Goal: Information Seeking & Learning: Learn about a topic

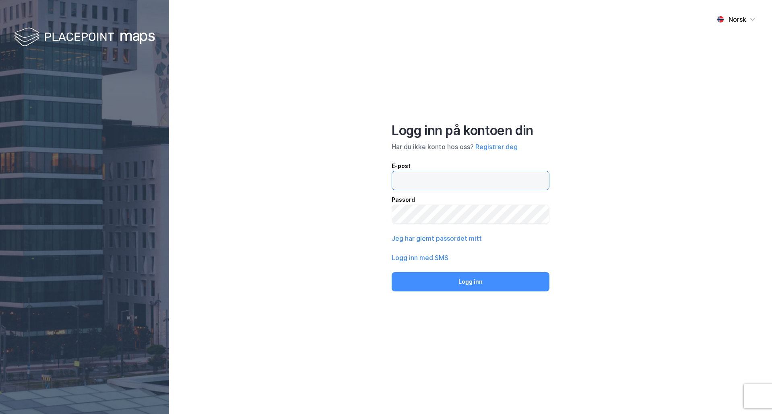
click at [455, 183] on input "email" at bounding box center [470, 180] width 157 height 19
type input "kumle@union.no"
click at [391, 272] on button "Logg inn" at bounding box center [470, 281] width 158 height 19
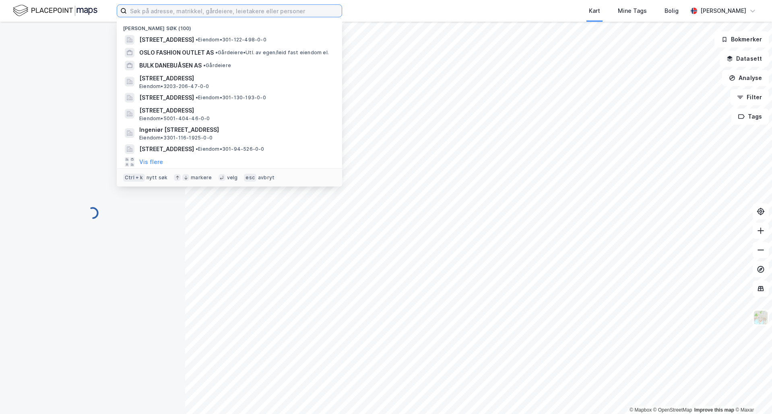
click at [216, 12] on input at bounding box center [234, 11] width 215 height 12
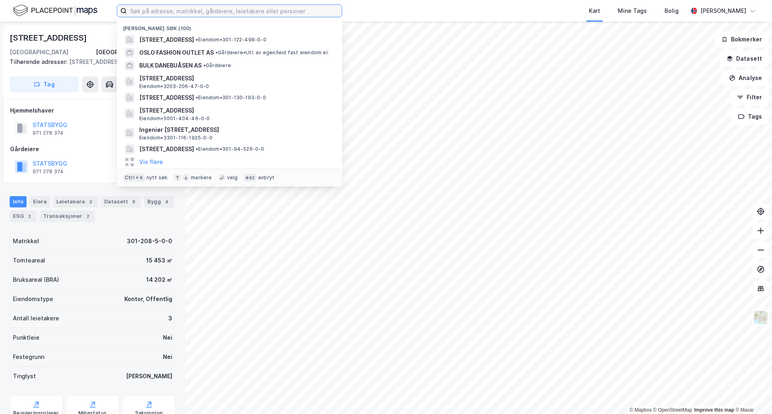
paste input "Bulk Vestby Øst AS"
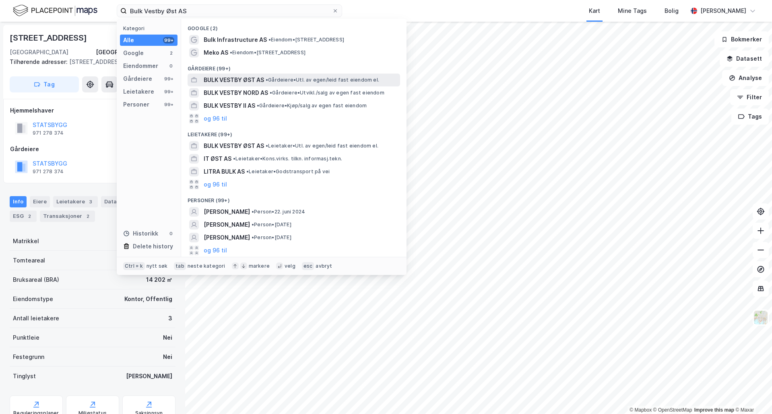
click at [280, 81] on span "• Gårdeiere • Utl. av egen/leid fast eiendom el." at bounding box center [321, 80] width 113 height 6
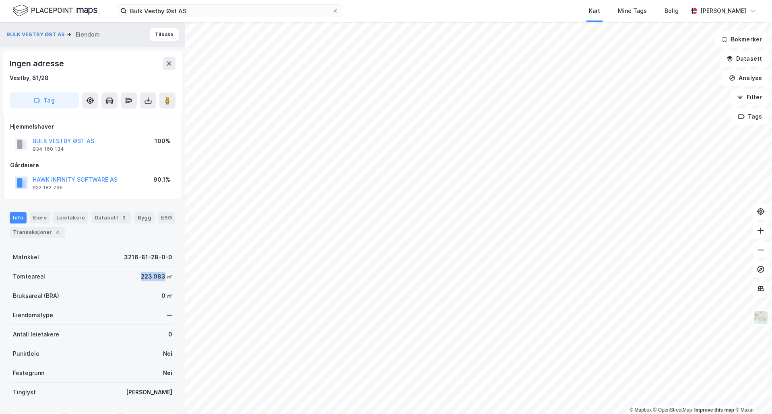
drag, startPoint x: 140, startPoint y: 277, endPoint x: 158, endPoint y: 279, distance: 17.8
click at [158, 279] on div "Tomteareal 223 083 ㎡" at bounding box center [93, 276] width 166 height 19
click at [43, 217] on div "Eiere" at bounding box center [40, 217] width 20 height 11
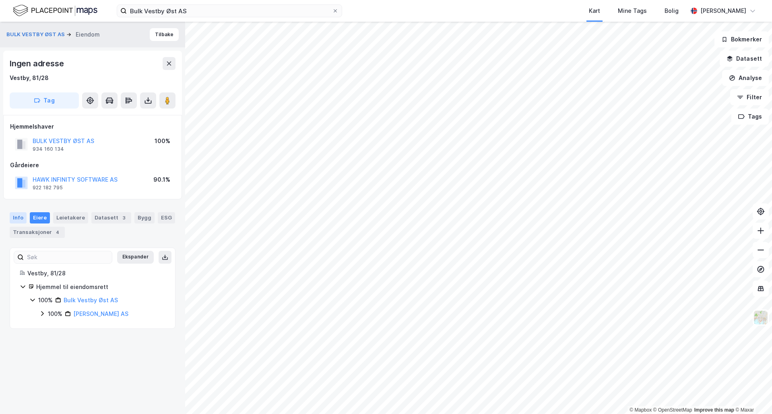
click at [21, 219] on div "Info" at bounding box center [18, 217] width 17 height 11
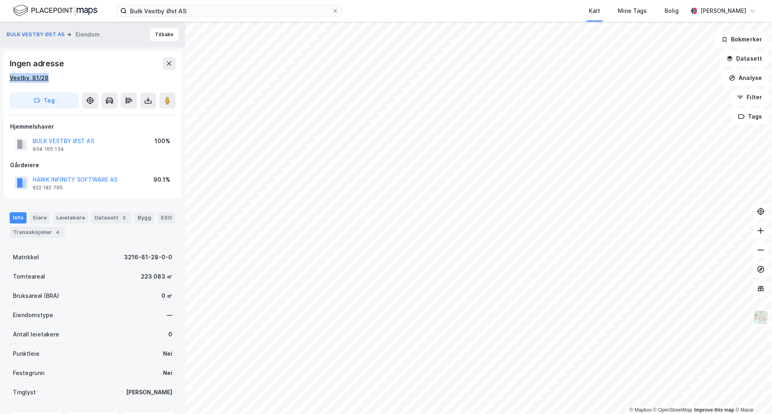
drag, startPoint x: 46, startPoint y: 77, endPoint x: 10, endPoint y: 78, distance: 36.2
click at [10, 78] on div "Vestby, 81/28" at bounding box center [93, 78] width 166 height 10
copy div "Vestby, 81/28"
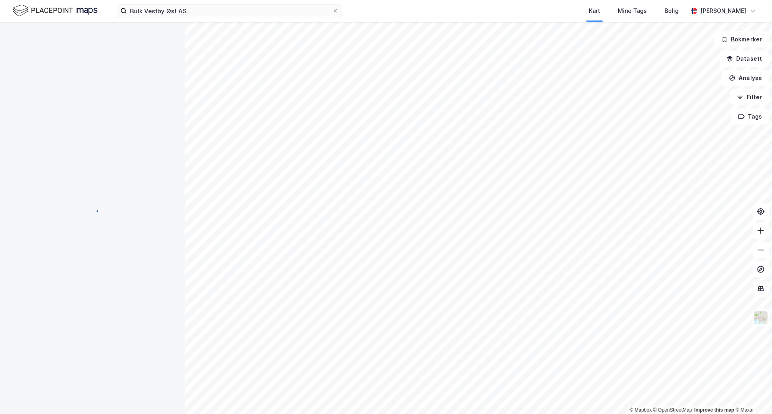
scroll to position [0, 0]
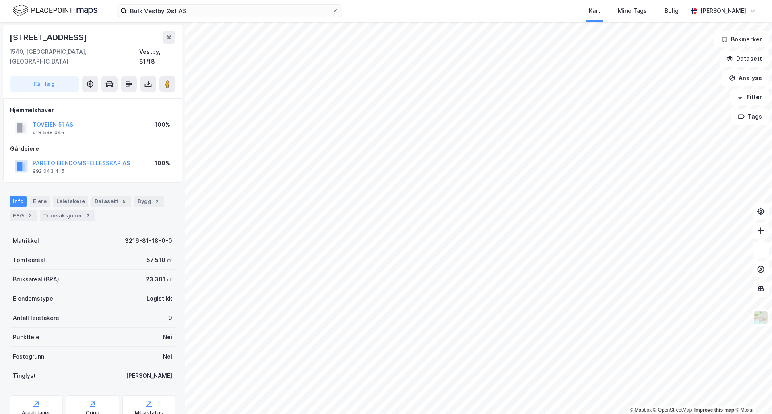
scroll to position [0, 0]
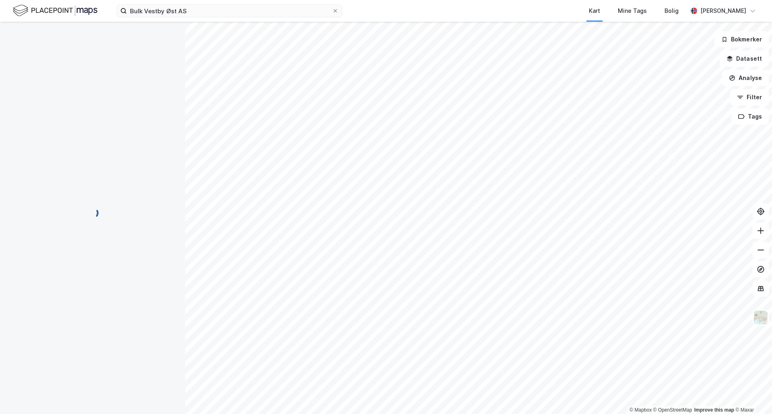
scroll to position [0, 0]
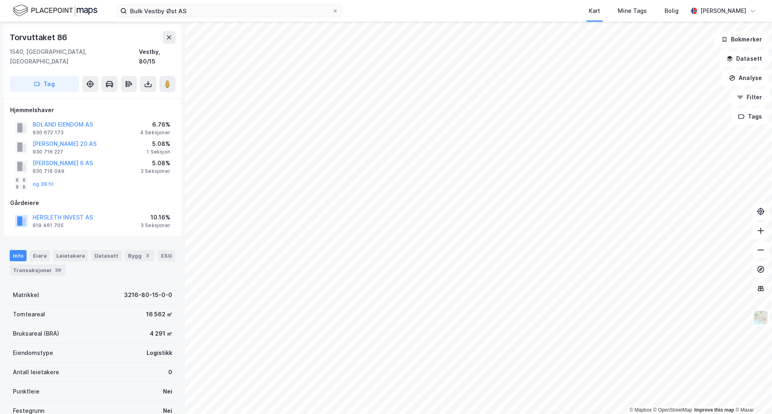
scroll to position [0, 0]
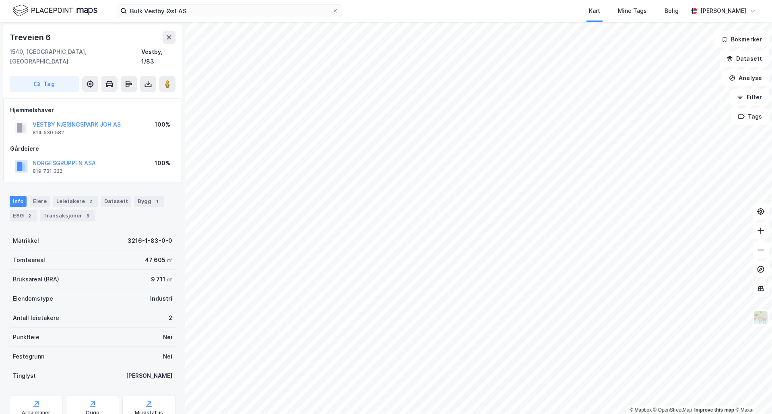
scroll to position [0, 0]
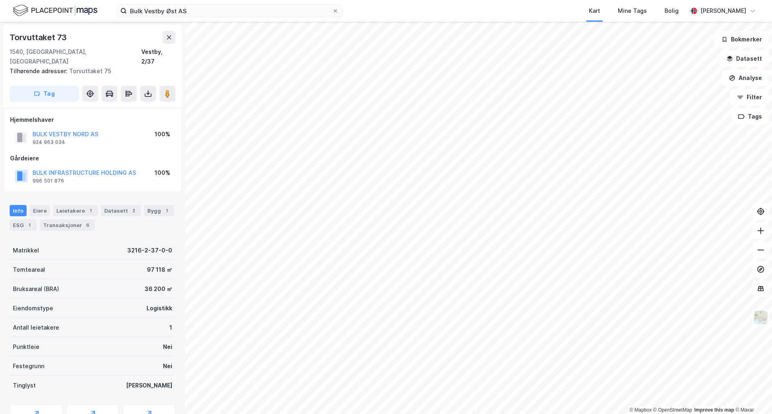
scroll to position [0, 0]
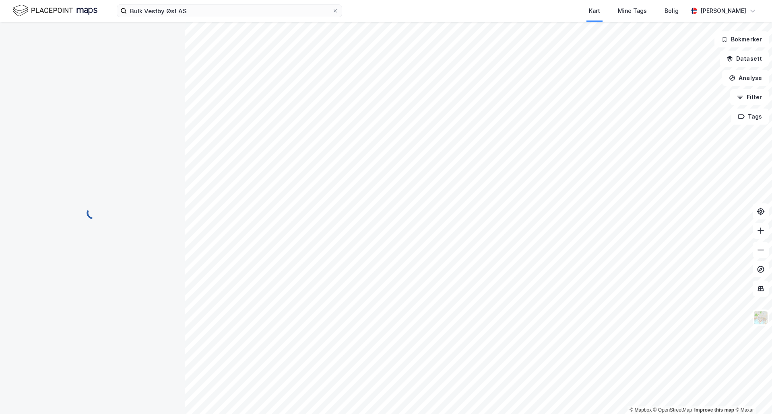
scroll to position [0, 0]
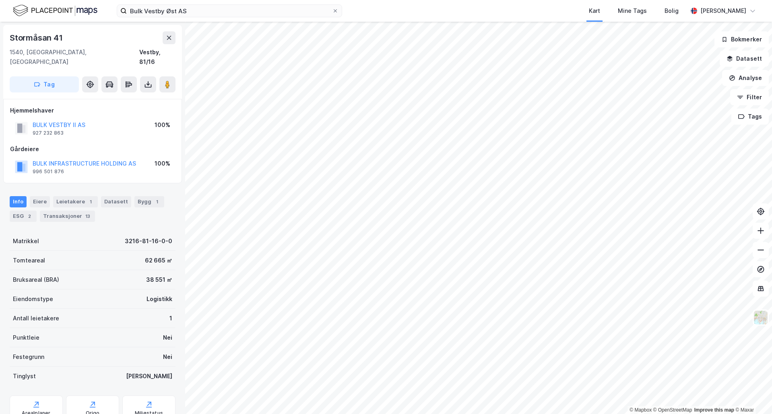
scroll to position [0, 0]
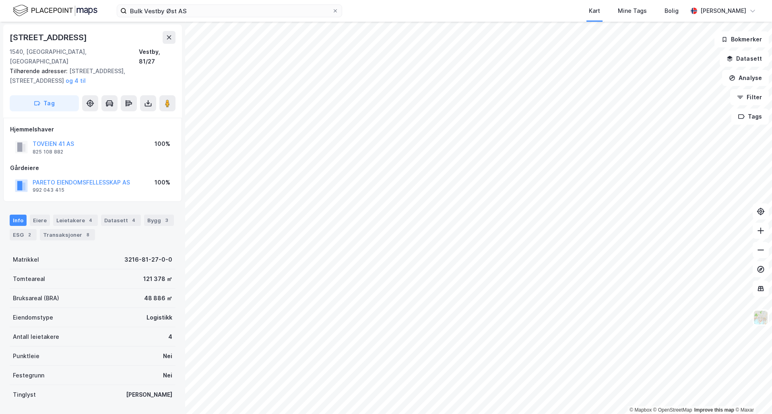
scroll to position [0, 0]
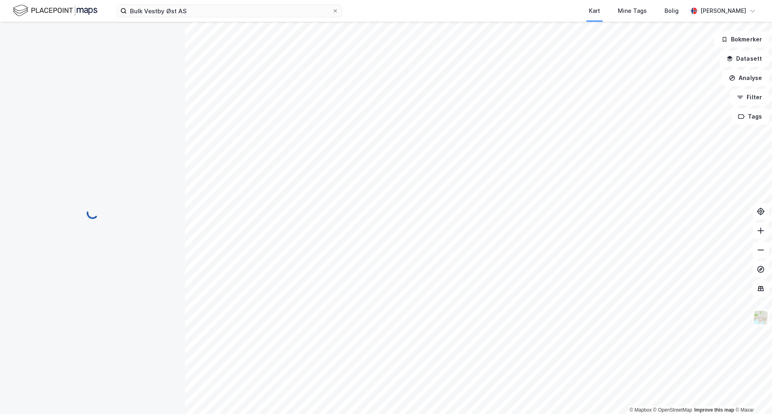
scroll to position [0, 0]
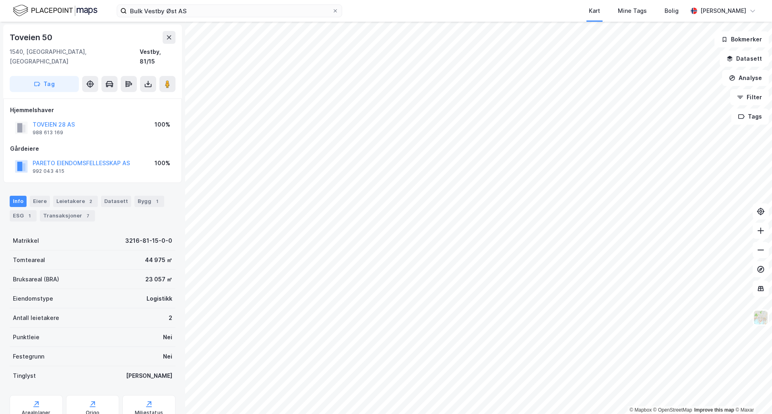
scroll to position [0, 0]
click at [72, 196] on div "Leietakere 2" at bounding box center [75, 201] width 45 height 11
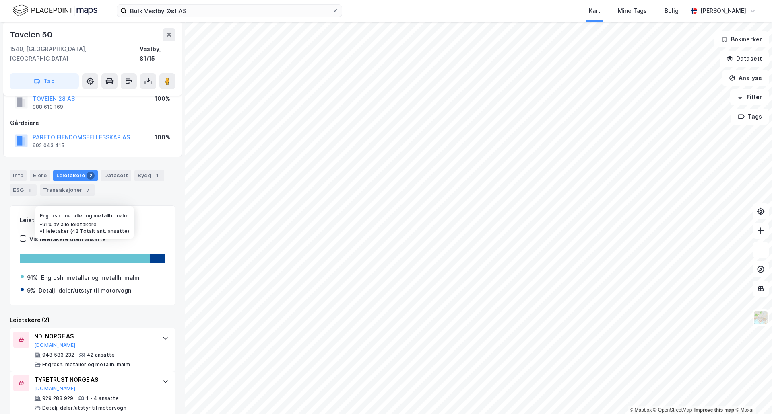
scroll to position [27, 0]
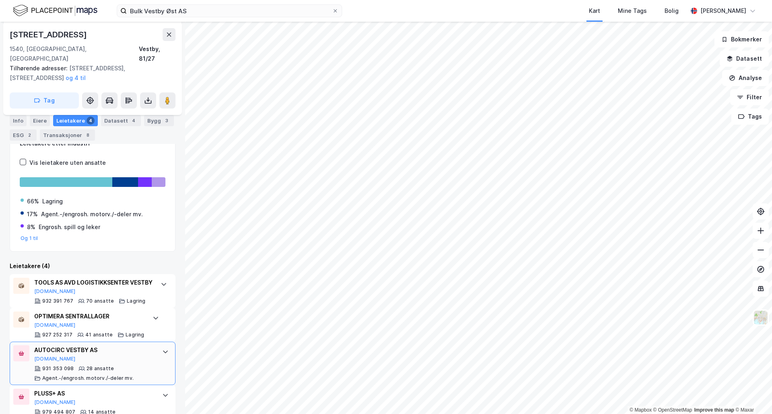
scroll to position [146, 0]
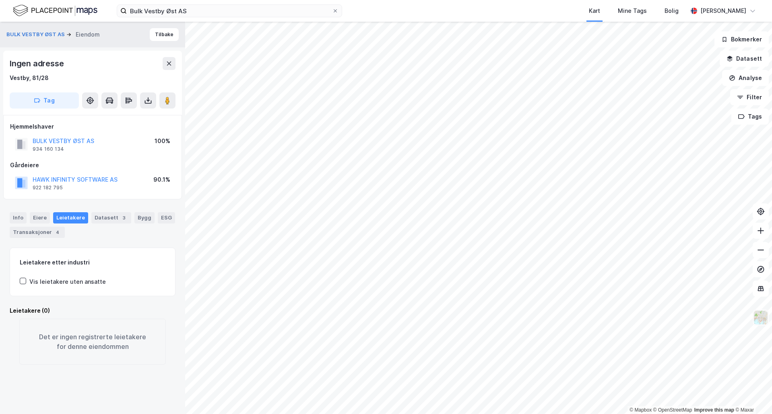
click at [761, 323] on img at bounding box center [760, 317] width 15 height 15
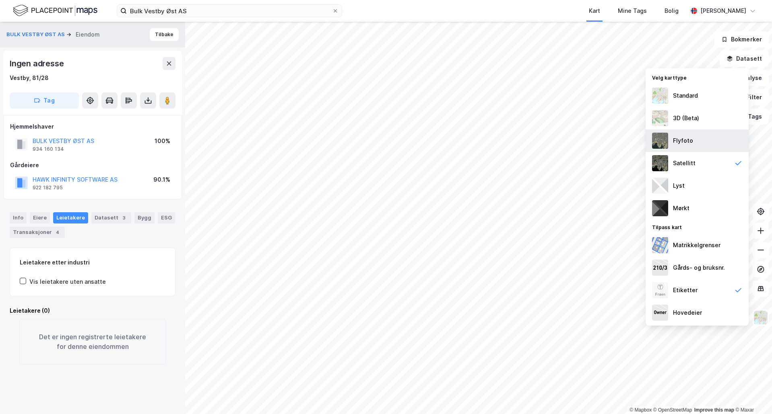
click at [702, 139] on div "Flyfoto" at bounding box center [696, 141] width 103 height 23
click at [760, 321] on img at bounding box center [760, 317] width 15 height 15
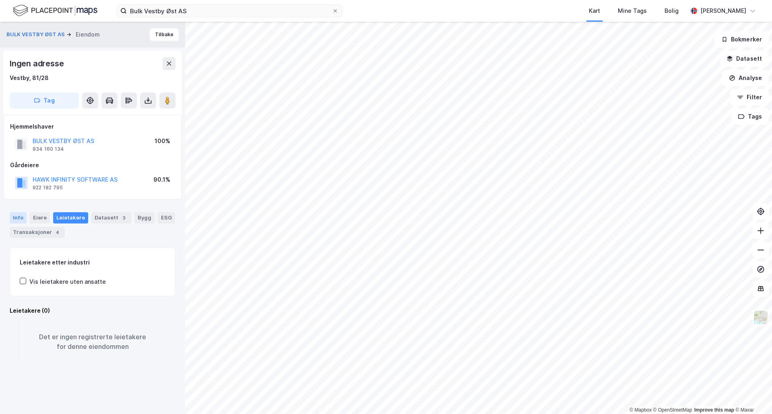
click at [20, 218] on div "Info" at bounding box center [18, 217] width 17 height 11
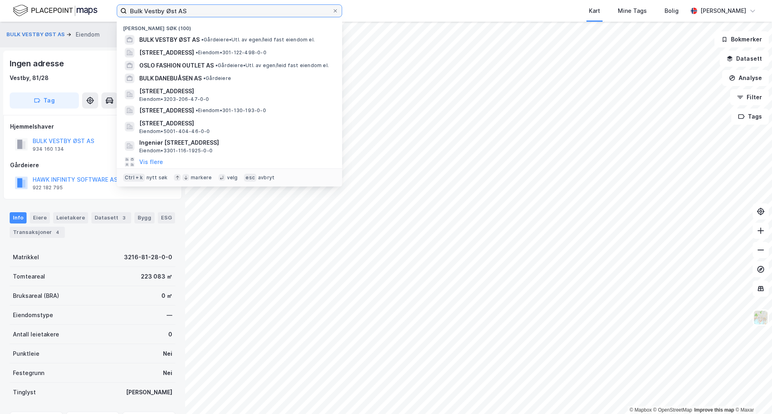
drag, startPoint x: 204, startPoint y: 15, endPoint x: 89, endPoint y: 14, distance: 114.7
click at [89, 14] on div "Bulk Vestby Øst AS Nylige søk (100) BULK VESTBY ØST AS • Gårdeiere • Utl. av eg…" at bounding box center [386, 11] width 772 height 22
paste input "Park Enebakk"
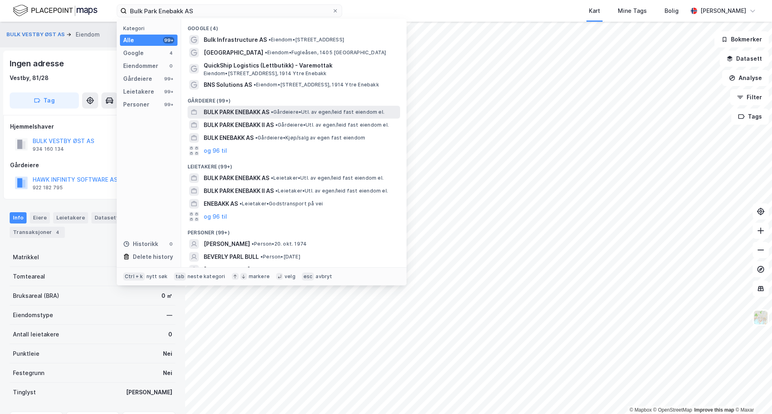
click at [231, 110] on span "BULK PARK ENEBAKK AS" at bounding box center [237, 112] width 66 height 10
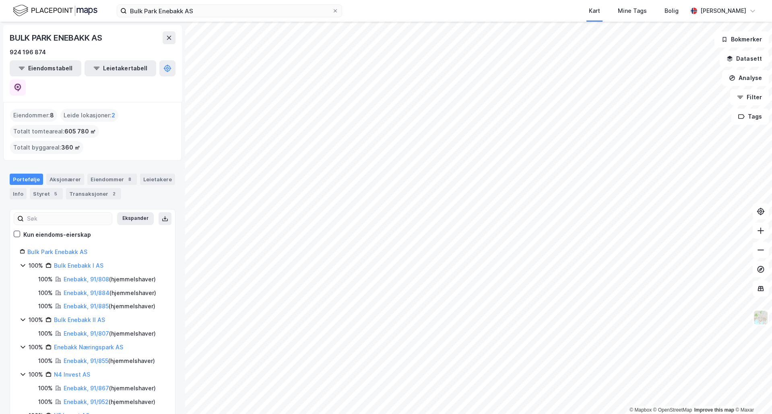
click at [438, 414] on html "Bulk Park Enebakk AS Kart Mine Tags Bolig Pål Kumle © Mapbox © OpenStreetMap Im…" at bounding box center [386, 207] width 772 height 414
click at [108, 38] on div "BULK PARK ENEBAKK AS" at bounding box center [93, 37] width 166 height 13
click at [103, 174] on div "Eiendommer 8" at bounding box center [111, 179] width 49 height 11
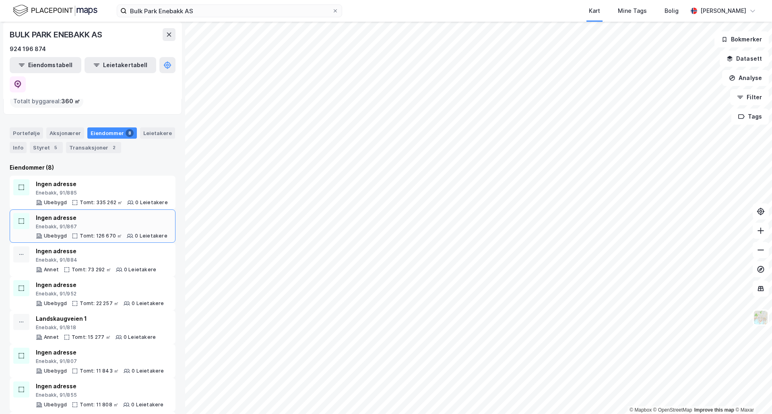
scroll to position [52, 0]
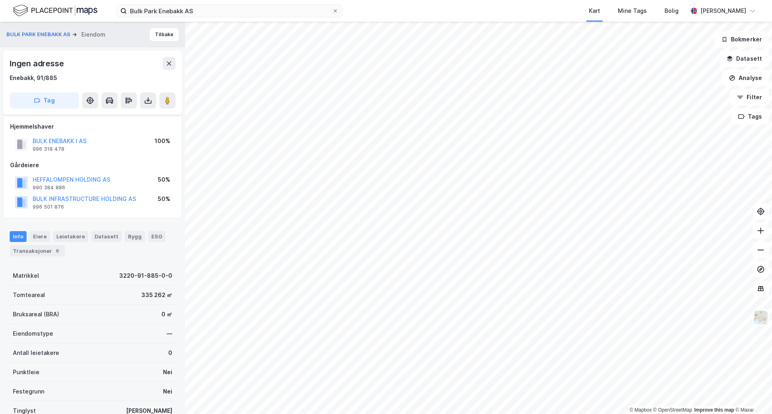
scroll to position [68, 0]
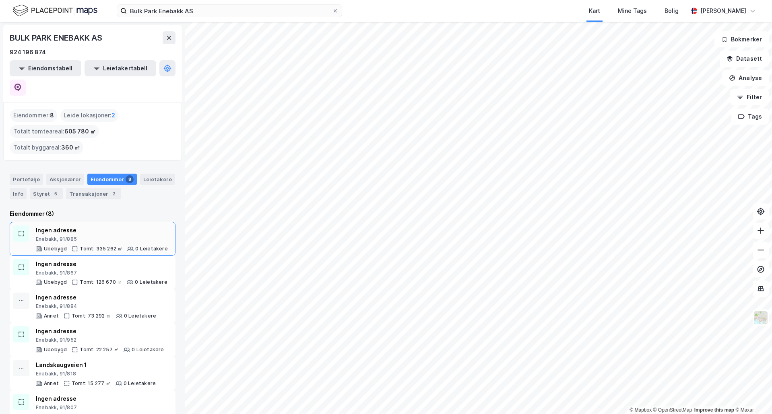
click at [81, 226] on div "Ingen adresse" at bounding box center [102, 231] width 132 height 10
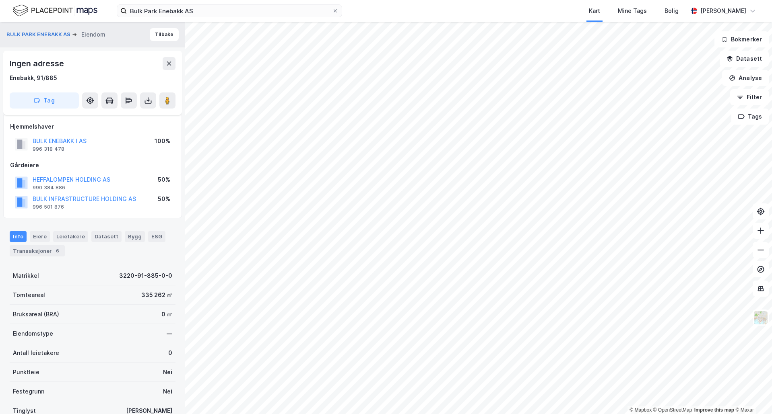
scroll to position [68, 0]
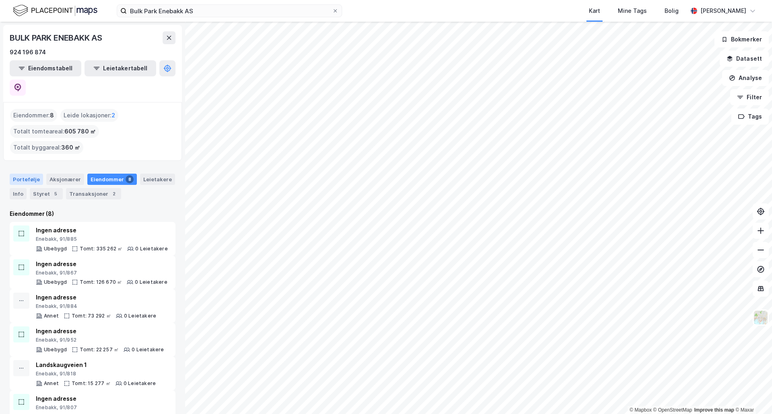
click at [31, 174] on div "Portefølje" at bounding box center [26, 179] width 33 height 11
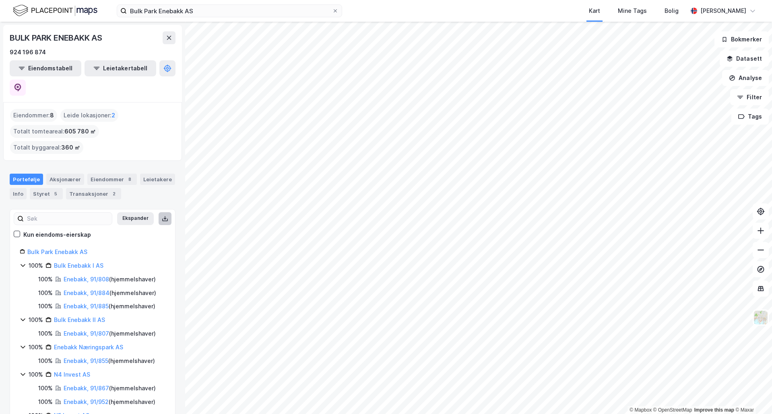
click at [162, 216] on icon at bounding box center [165, 219] width 6 height 6
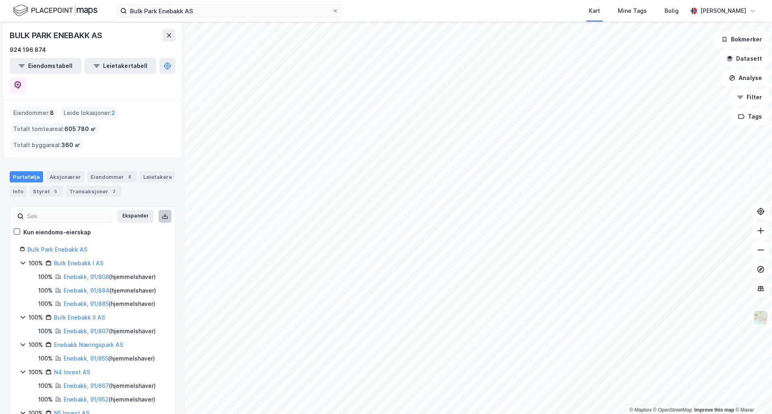
scroll to position [4, 0]
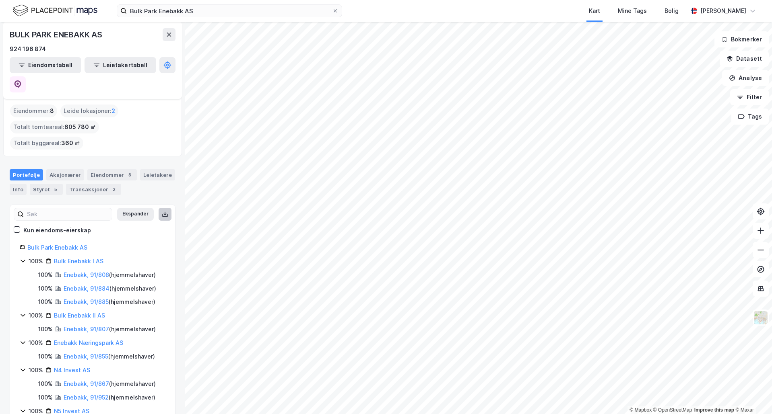
click at [81, 226] on div "Kun eiendoms-eierskap" at bounding box center [57, 231] width 68 height 10
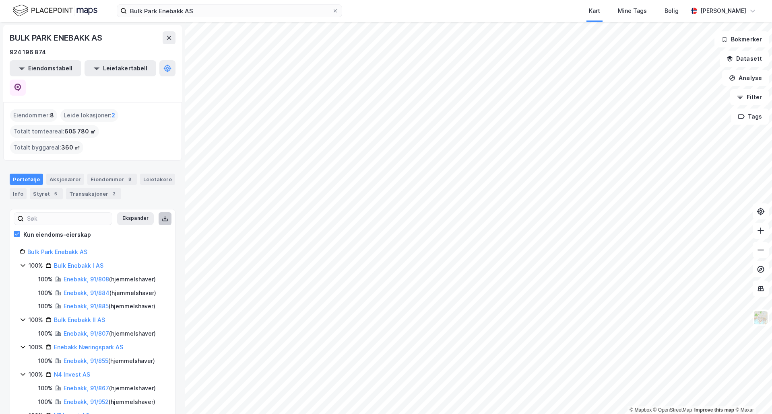
click at [78, 230] on div "Kun eiendoms-eierskap" at bounding box center [57, 235] width 68 height 10
click at [86, 276] on link "Enebakk, 91/808" at bounding box center [86, 279] width 45 height 7
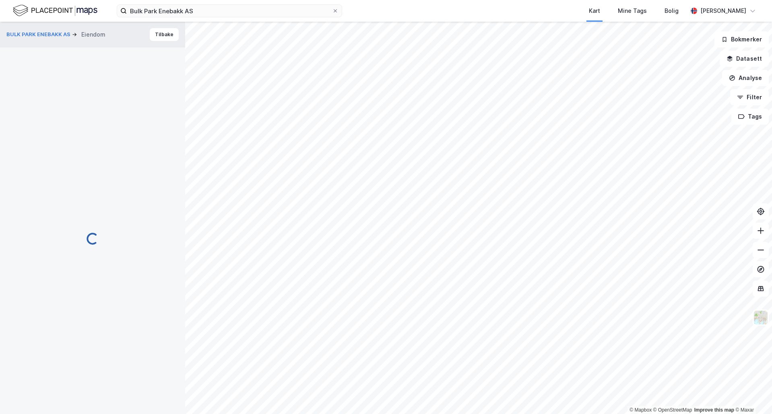
scroll to position [68, 0]
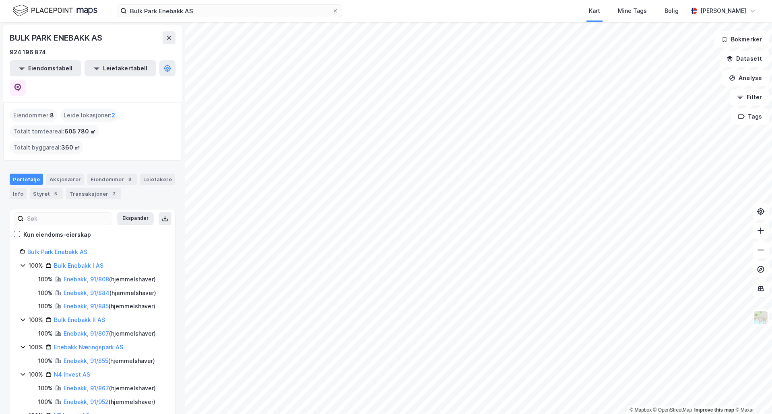
drag, startPoint x: 61, startPoint y: 113, endPoint x: 93, endPoint y: 112, distance: 32.2
click at [93, 125] on div "Totalt tomteareal : 605 780 ㎡" at bounding box center [54, 131] width 89 height 13
click at [83, 127] on span "605 780 ㎡" at bounding box center [79, 132] width 31 height 10
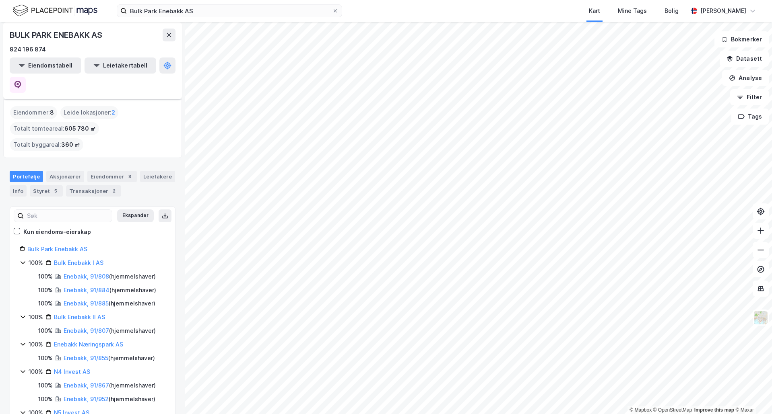
scroll to position [4, 0]
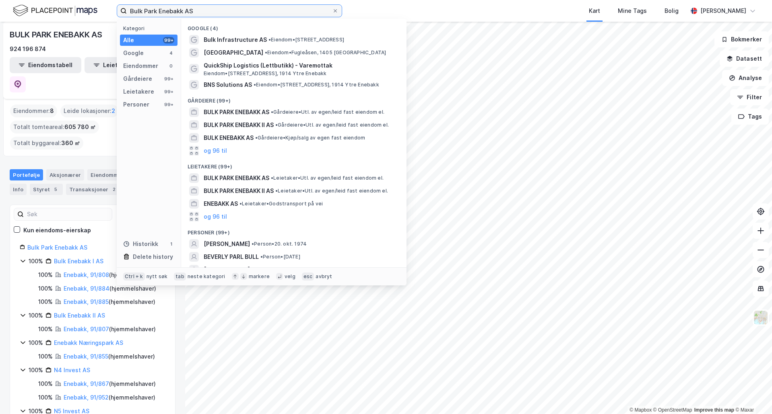
drag, startPoint x: 202, startPoint y: 13, endPoint x: 43, endPoint y: 13, distance: 158.5
click at [43, 13] on div "Bulk Park Enebakk AS Kategori Alle 99+ Google 4 Eiendommer 0 Gårdeiere 99+ Leie…" at bounding box center [386, 11] width 772 height 22
paste input "Danebuåsen"
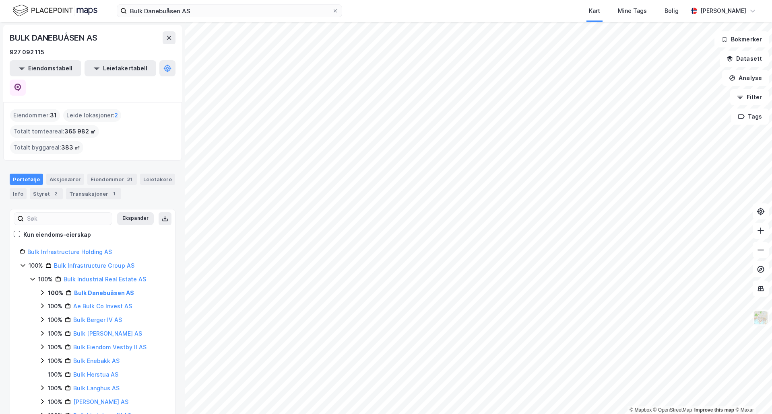
click at [763, 323] on img at bounding box center [760, 317] width 15 height 15
click at [173, 10] on input "Bulk Danebuåsen AS" at bounding box center [229, 11] width 205 height 12
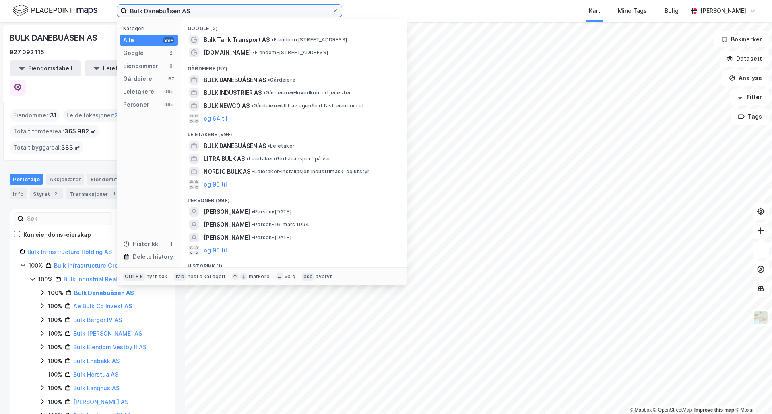
click at [173, 10] on input "Bulk Danebuåsen AS" at bounding box center [229, 11] width 205 height 12
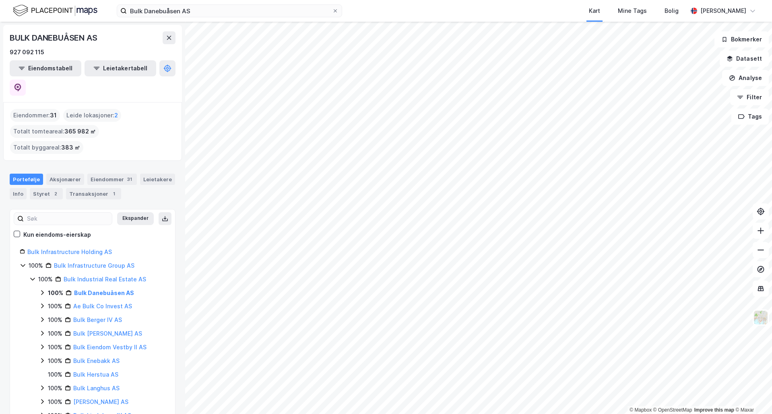
click at [389, 8] on div "Kart Mine Tags Bolig" at bounding box center [534, 11] width 307 height 22
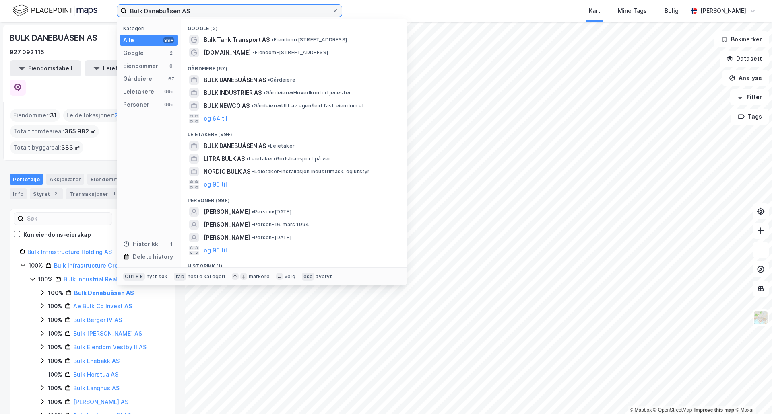
drag, startPoint x: 235, startPoint y: 8, endPoint x: 101, endPoint y: 8, distance: 134.0
click at [101, 8] on div "Bulk Danebuåsen AS Kategori Alle 99+ Google 2 Eiendommer 0 Gårdeiere 67 Leietak…" at bounding box center [386, 11] width 772 height 22
paste input "Vestby Nord"
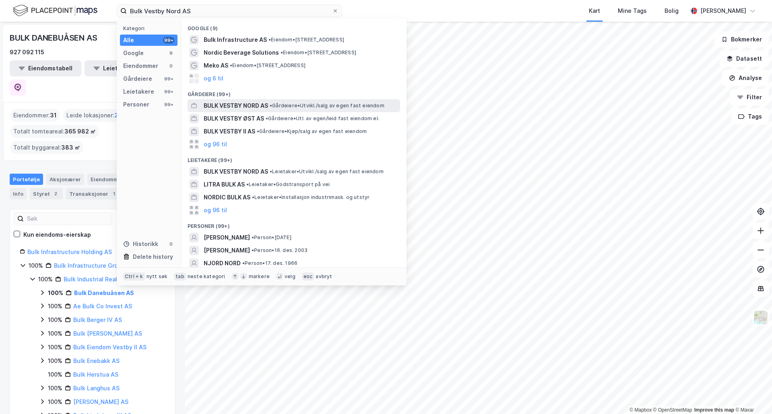
click at [251, 103] on span "BULK VESTBY NORD AS" at bounding box center [236, 106] width 64 height 10
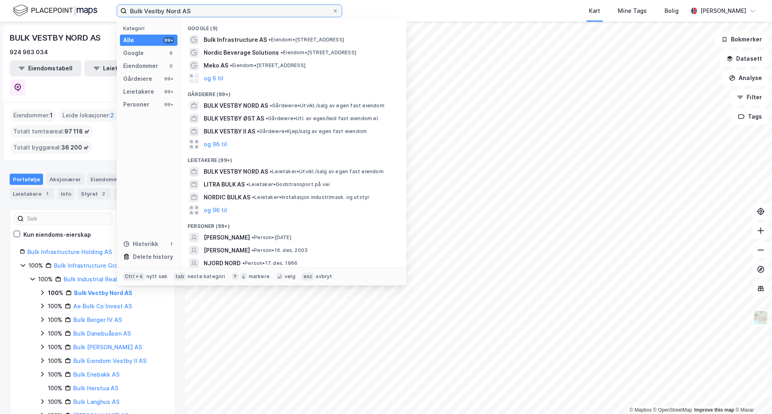
drag, startPoint x: 204, startPoint y: 8, endPoint x: 72, endPoint y: 12, distance: 131.6
click at [72, 12] on div "Bulk Vestby Nord AS Kategori Alle 99+ Google 9 Eiendommer 0 Gårdeiere 99+ Leiet…" at bounding box center [386, 11] width 772 height 22
paste input "Gardermoen IV"
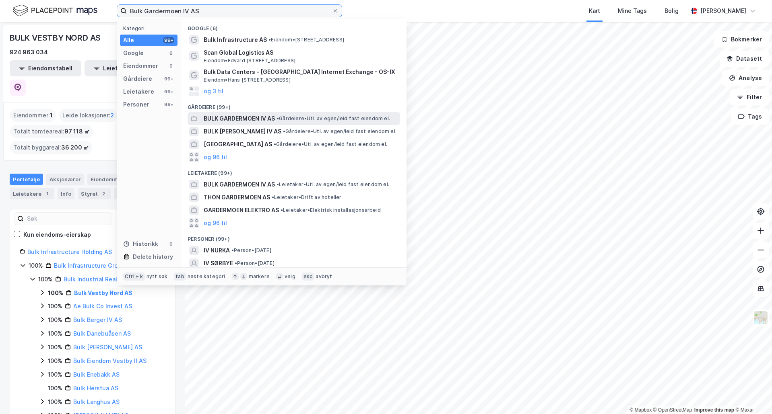
type input "Bulk Gardermoen IV AS"
click at [272, 124] on div "BULK GARDERMOEN IV AS • Gårdeiere • Utl. av egen/leid fast eiendom el." at bounding box center [293, 118] width 212 height 13
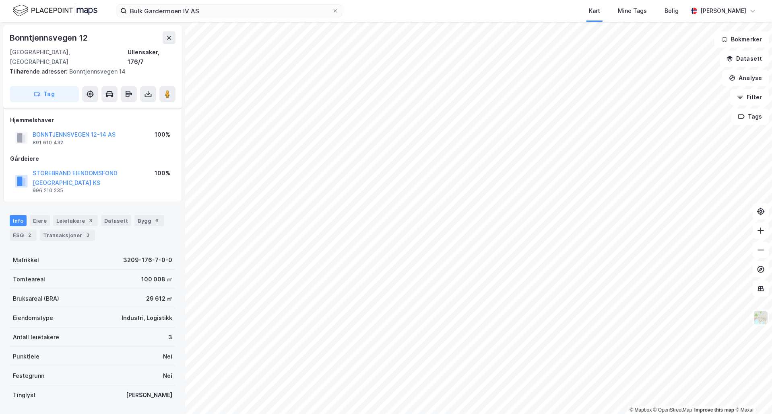
scroll to position [33, 0]
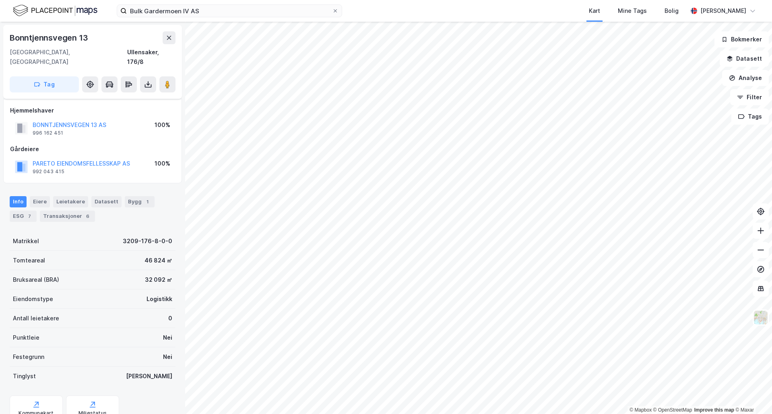
scroll to position [24, 0]
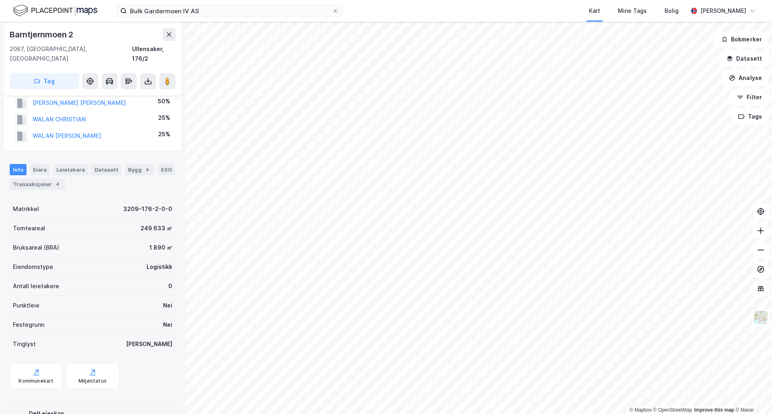
scroll to position [24, 0]
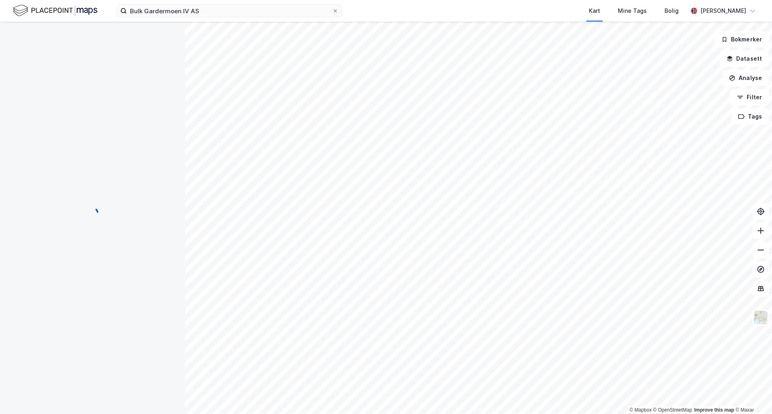
scroll to position [24, 0]
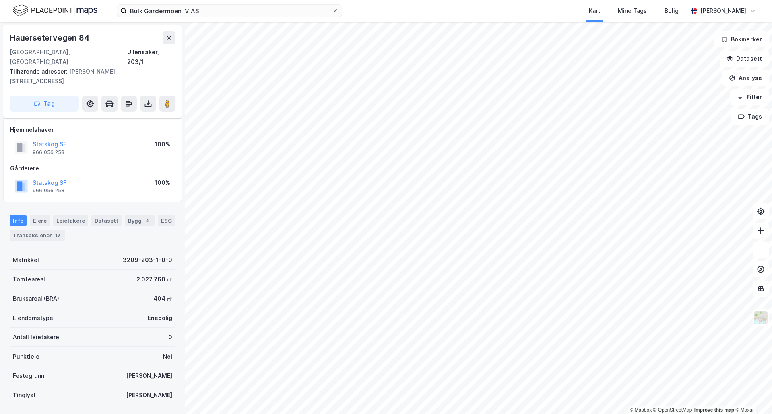
scroll to position [24, 0]
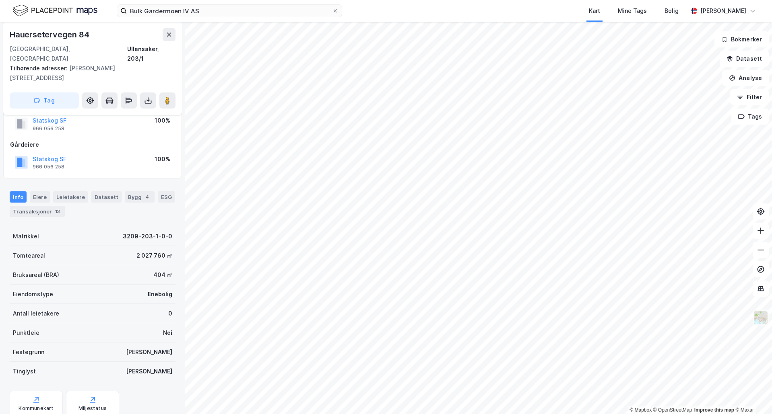
click at [760, 324] on img at bounding box center [760, 317] width 15 height 15
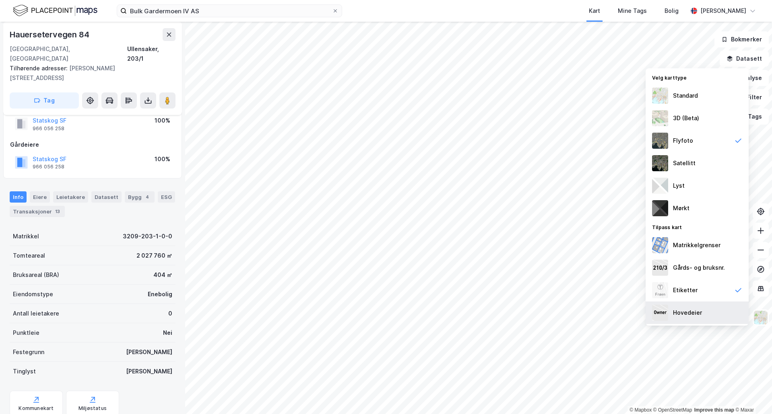
click at [708, 319] on div "Hovedeier" at bounding box center [696, 313] width 103 height 23
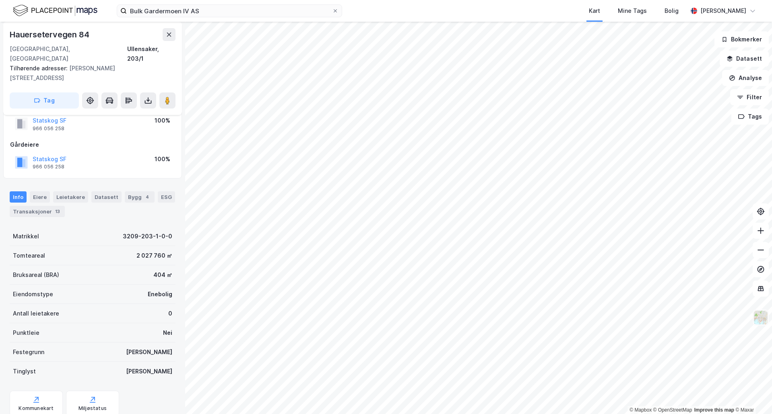
click at [762, 318] on img at bounding box center [760, 317] width 15 height 15
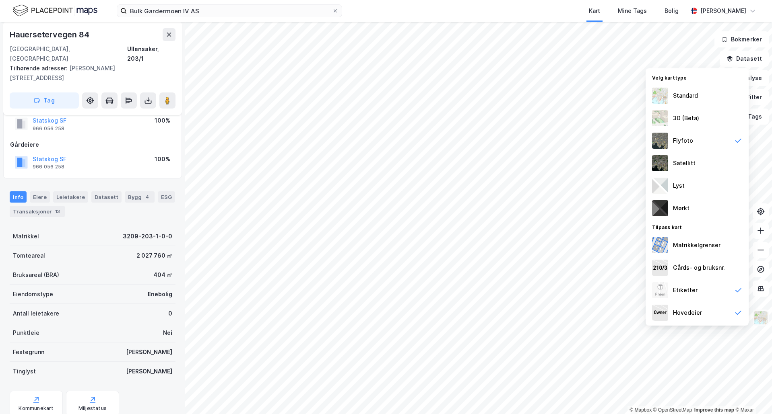
click at [762, 318] on img at bounding box center [760, 317] width 15 height 15
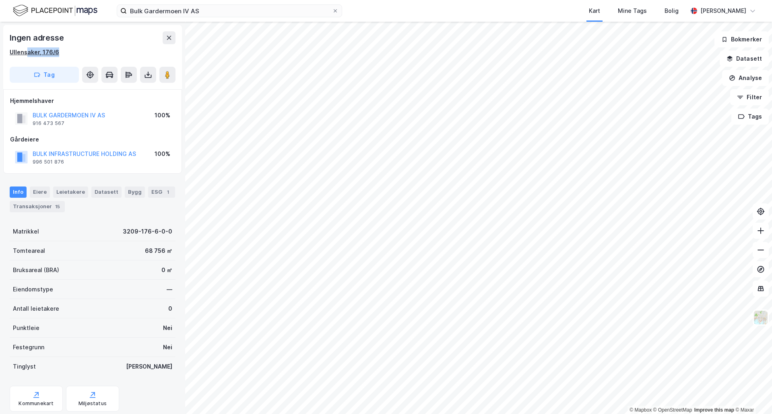
drag, startPoint x: 28, startPoint y: 52, endPoint x: 56, endPoint y: 51, distance: 28.2
click at [56, 51] on div "Ullensaker, 176/6" at bounding box center [34, 52] width 49 height 10
drag, startPoint x: 61, startPoint y: 51, endPoint x: 7, endPoint y: 53, distance: 53.9
click at [7, 53] on div "Ingen adresse Ullensaker, 176/6 Tag" at bounding box center [92, 57] width 179 height 64
click at [36, 54] on div "Ullensaker, 176/6" at bounding box center [34, 52] width 49 height 10
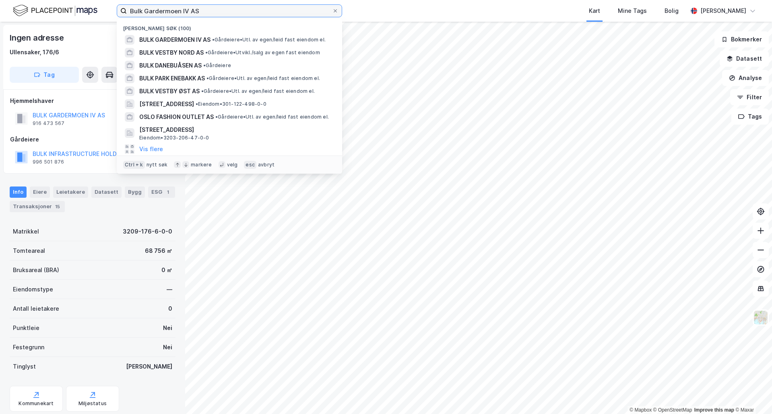
drag, startPoint x: 232, startPoint y: 8, endPoint x: 110, endPoint y: 6, distance: 121.9
click at [110, 6] on div "Bulk Gardermoen IV AS Nylige søk (100) BULK GARDERMOEN IV AS • Gårdeiere • Utl.…" at bounding box center [386, 11] width 772 height 22
paste input "Berger"
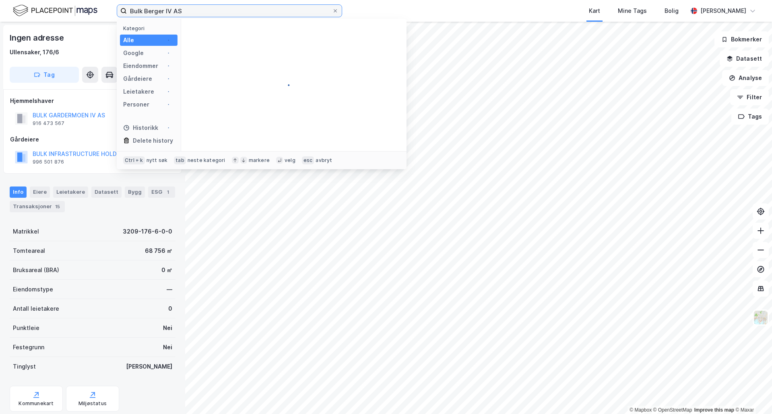
type input "Bulk Berger IV AS"
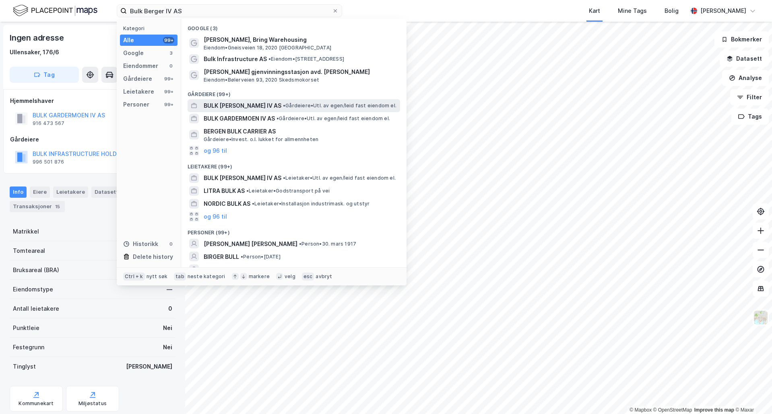
click at [248, 103] on span "BULK BERGER IV AS" at bounding box center [243, 106] width 78 height 10
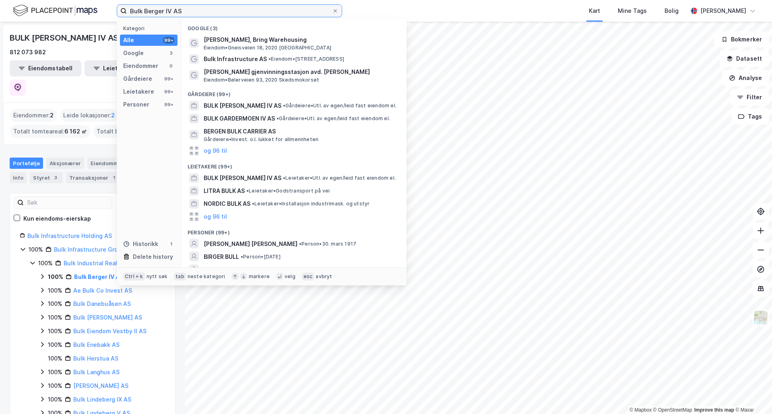
drag, startPoint x: 195, startPoint y: 11, endPoint x: 44, endPoint y: 3, distance: 151.1
click at [44, 3] on div "Bulk Berger IV AS Kategori Alle 99+ Google 3 Eiendommer 0 Gårdeiere 99+ Leietak…" at bounding box center [386, 11] width 772 height 22
paste input
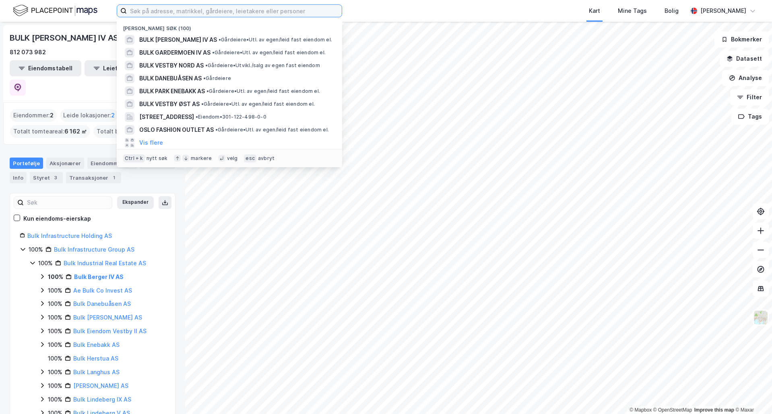
paste input "B"
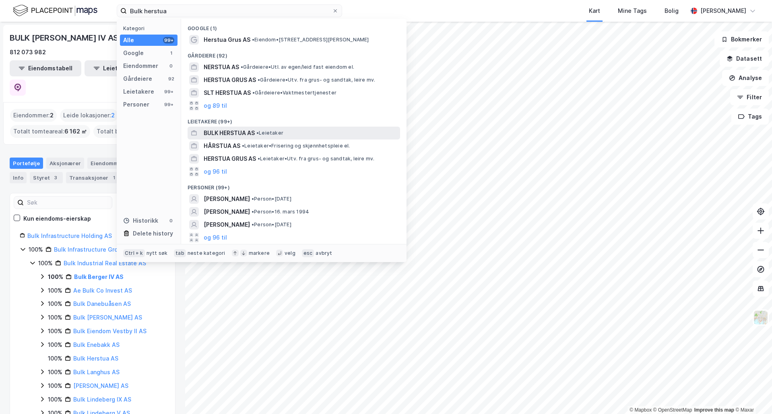
click at [275, 132] on span "• Leietaker" at bounding box center [269, 133] width 27 height 6
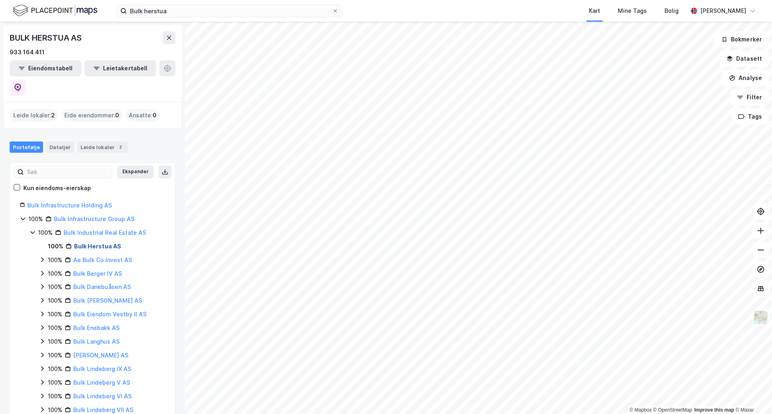
click at [90, 243] on link "Bulk Herstua AS" at bounding box center [97, 246] width 47 height 7
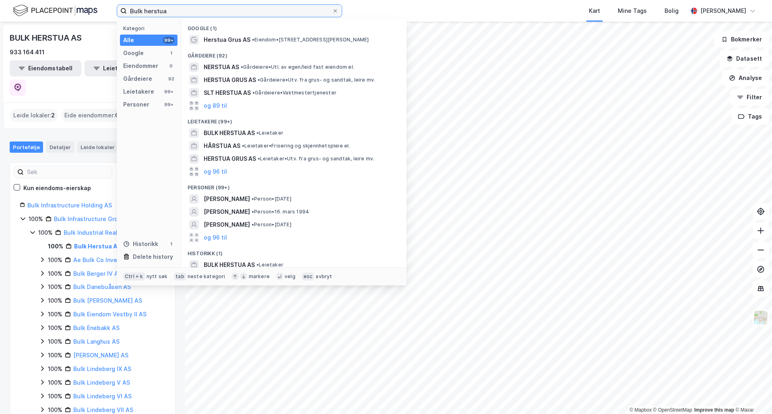
drag, startPoint x: 174, startPoint y: 12, endPoint x: 64, endPoint y: 3, distance: 110.6
click at [64, 3] on div "Bulk herstua Kategori Alle 99+ Google 1 Eiendommer 0 Gårdeiere 92 Leietakere 99…" at bounding box center [386, 11] width 772 height 22
paste input "Eikhaugen Nord AS"
type input "Eikhaugen Nord AS"
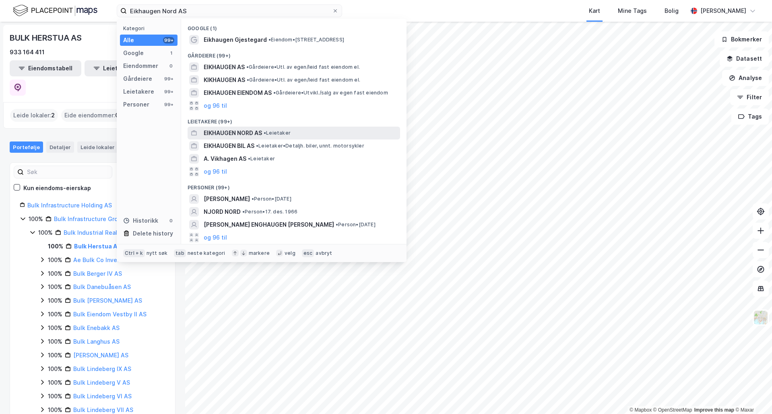
click at [257, 130] on span "EIKHAUGEN NORD AS" at bounding box center [233, 133] width 58 height 10
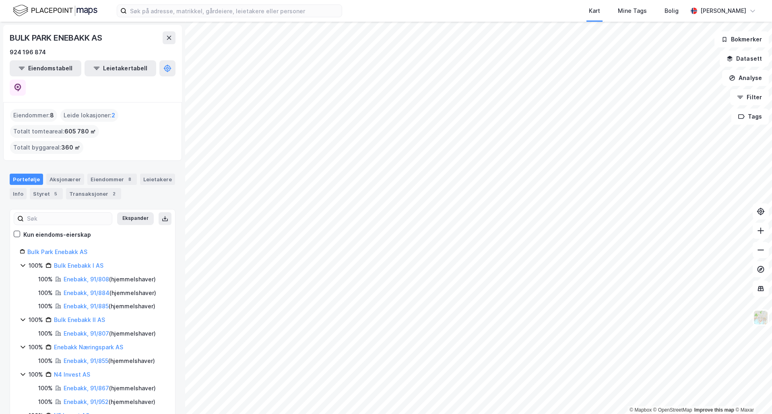
click at [433, 414] on html "Kart Mine Tags Bolig Pål Kumle © Mapbox © OpenStreetMap Improve this map © Maxa…" at bounding box center [386, 207] width 772 height 414
